Goal: Navigation & Orientation: Go to known website

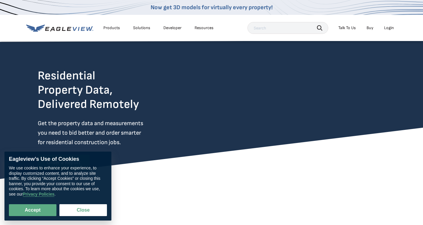
click at [110, 31] on li "Products" at bounding box center [111, 27] width 23 height 9
click at [111, 28] on div "Products" at bounding box center [111, 27] width 17 height 5
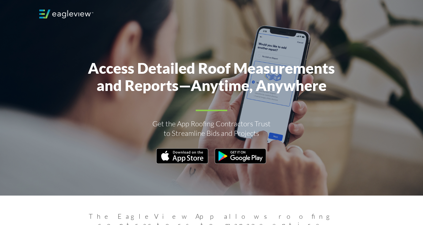
click at [200, 157] on img at bounding box center [182, 155] width 52 height 15
click at [57, 18] on img at bounding box center [66, 14] width 54 height 9
